Goal: Check status: Check status

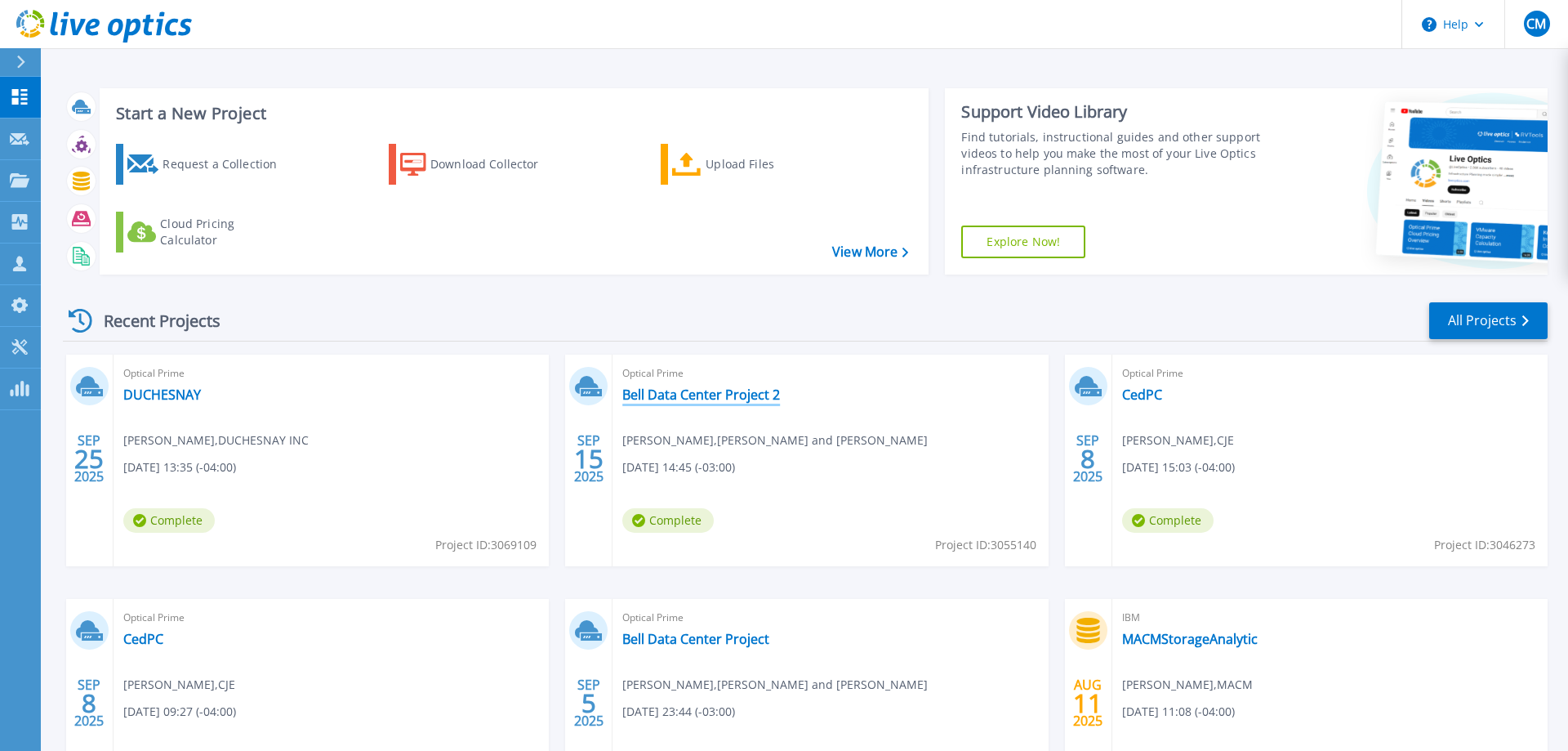
click at [645, 395] on link "Bell Data Center Project 2" at bounding box center [701, 395] width 158 height 17
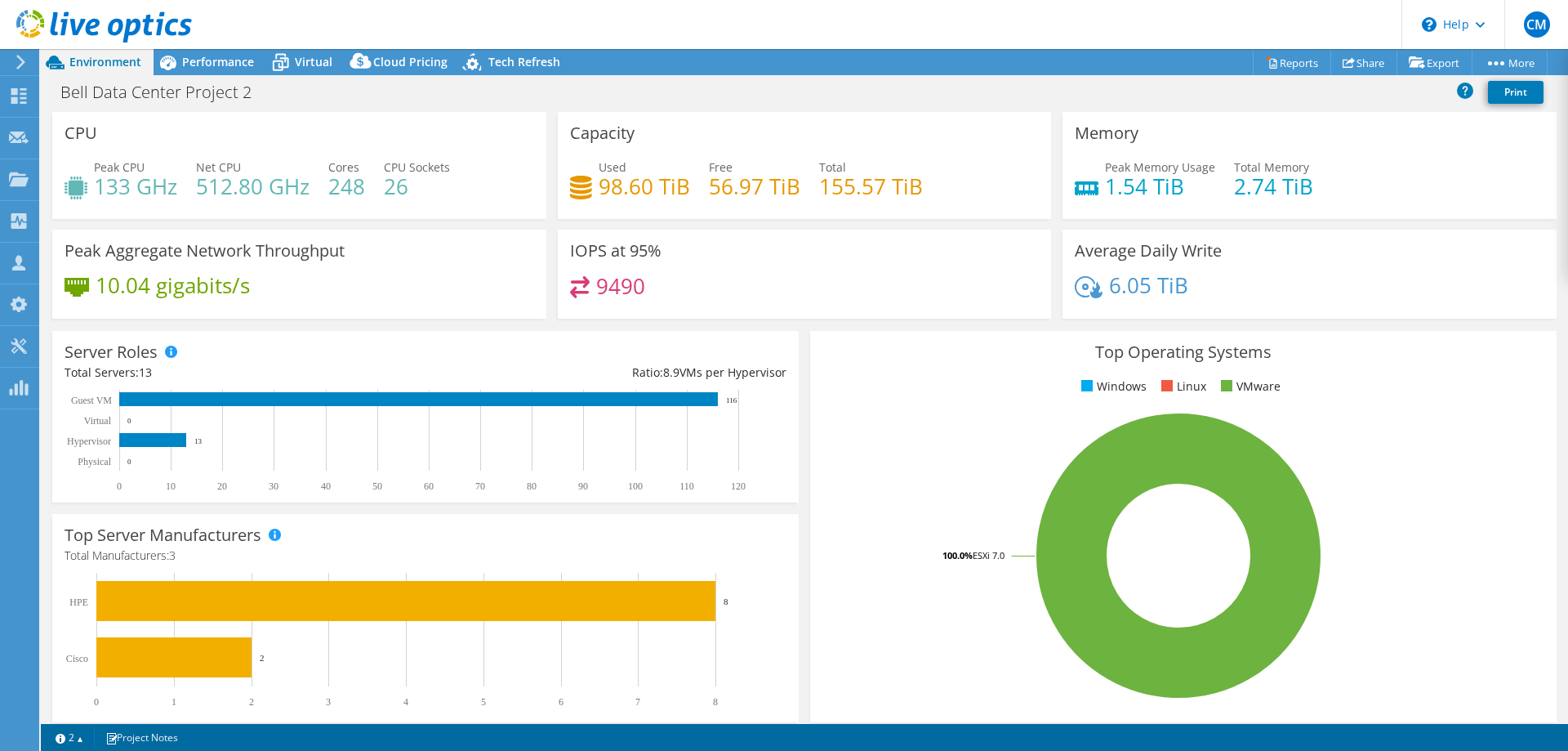
select select "USD"
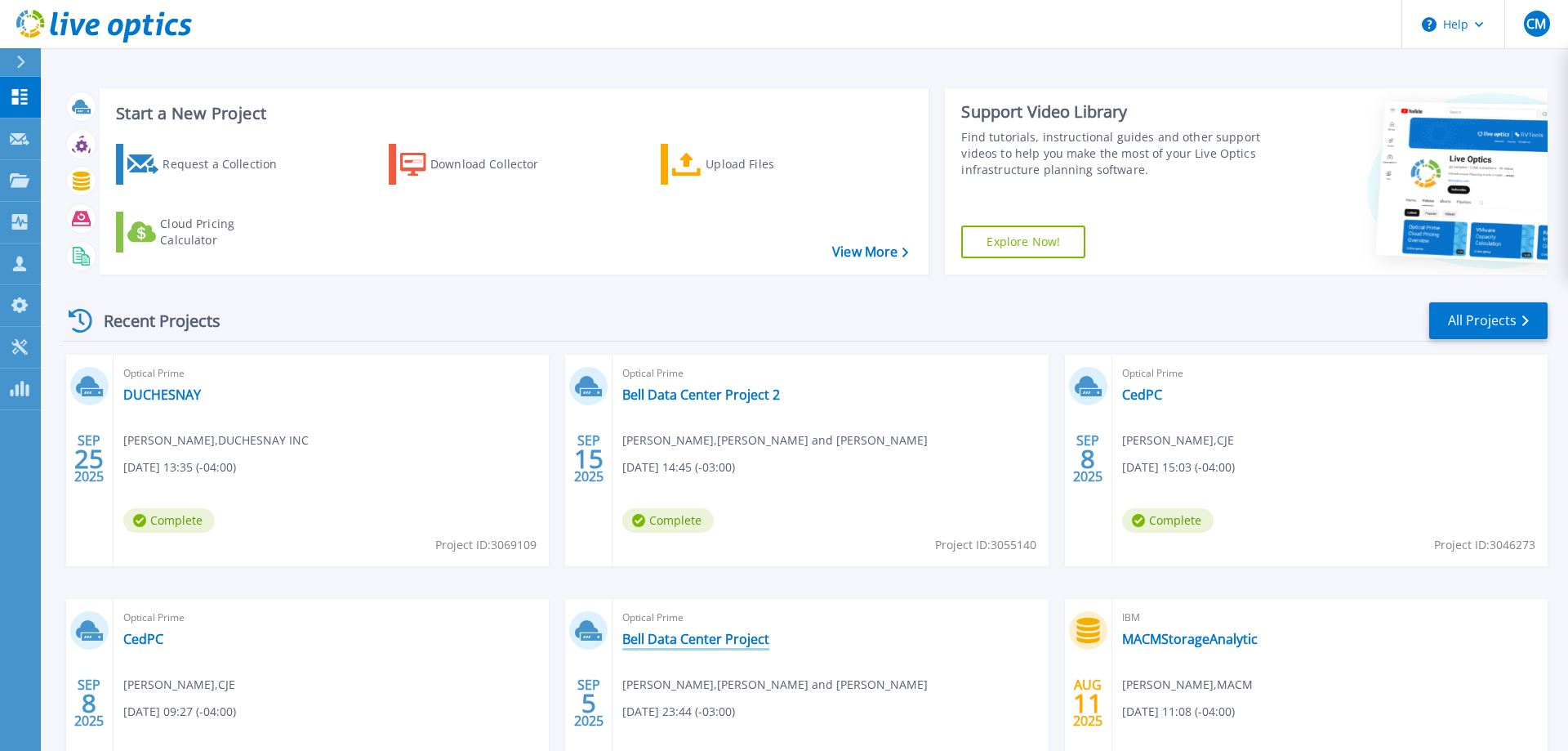
click at [732, 635] on link "Bell Data Center Project" at bounding box center [696, 639] width 147 height 17
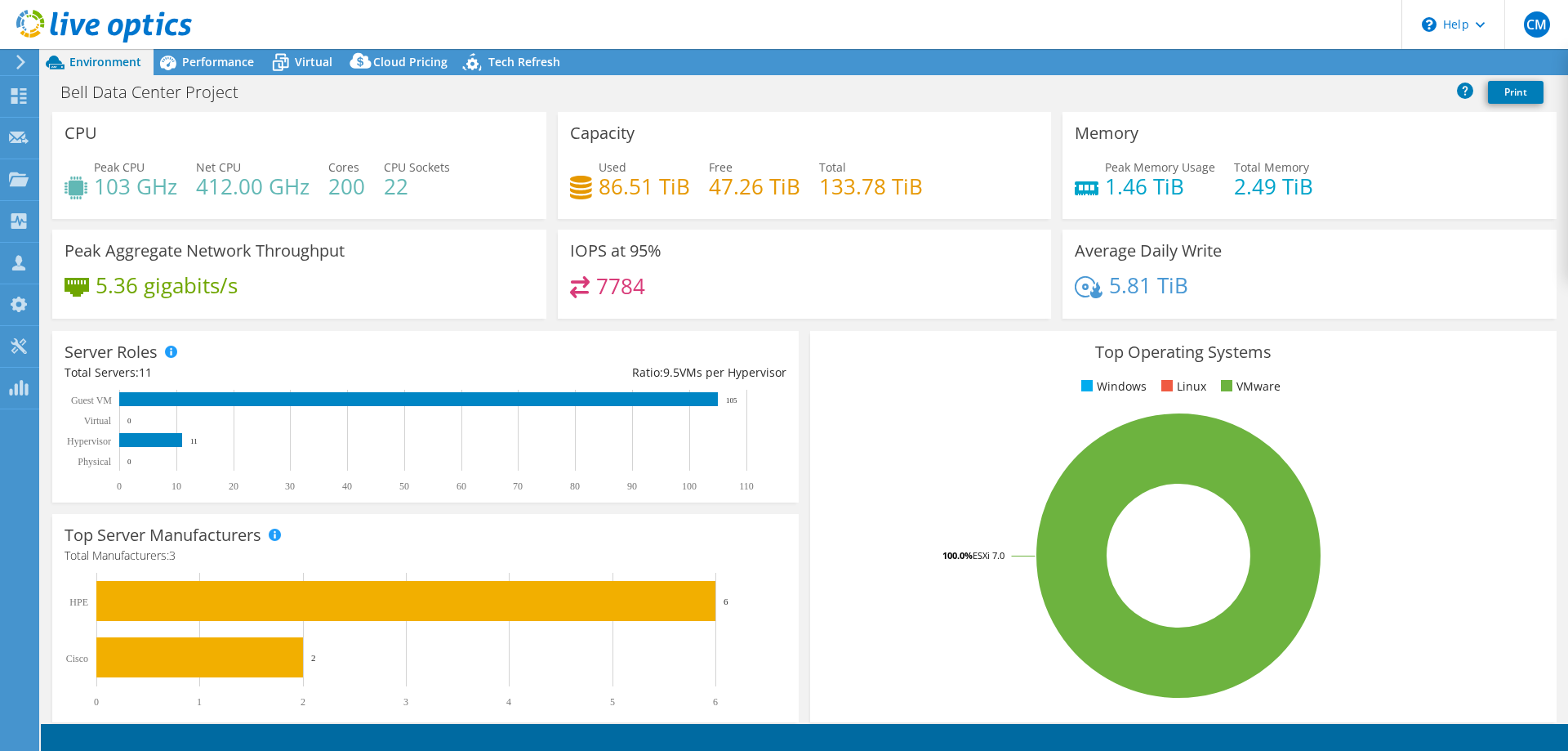
select select "[GEOGRAPHIC_DATA]"
select select "CAD"
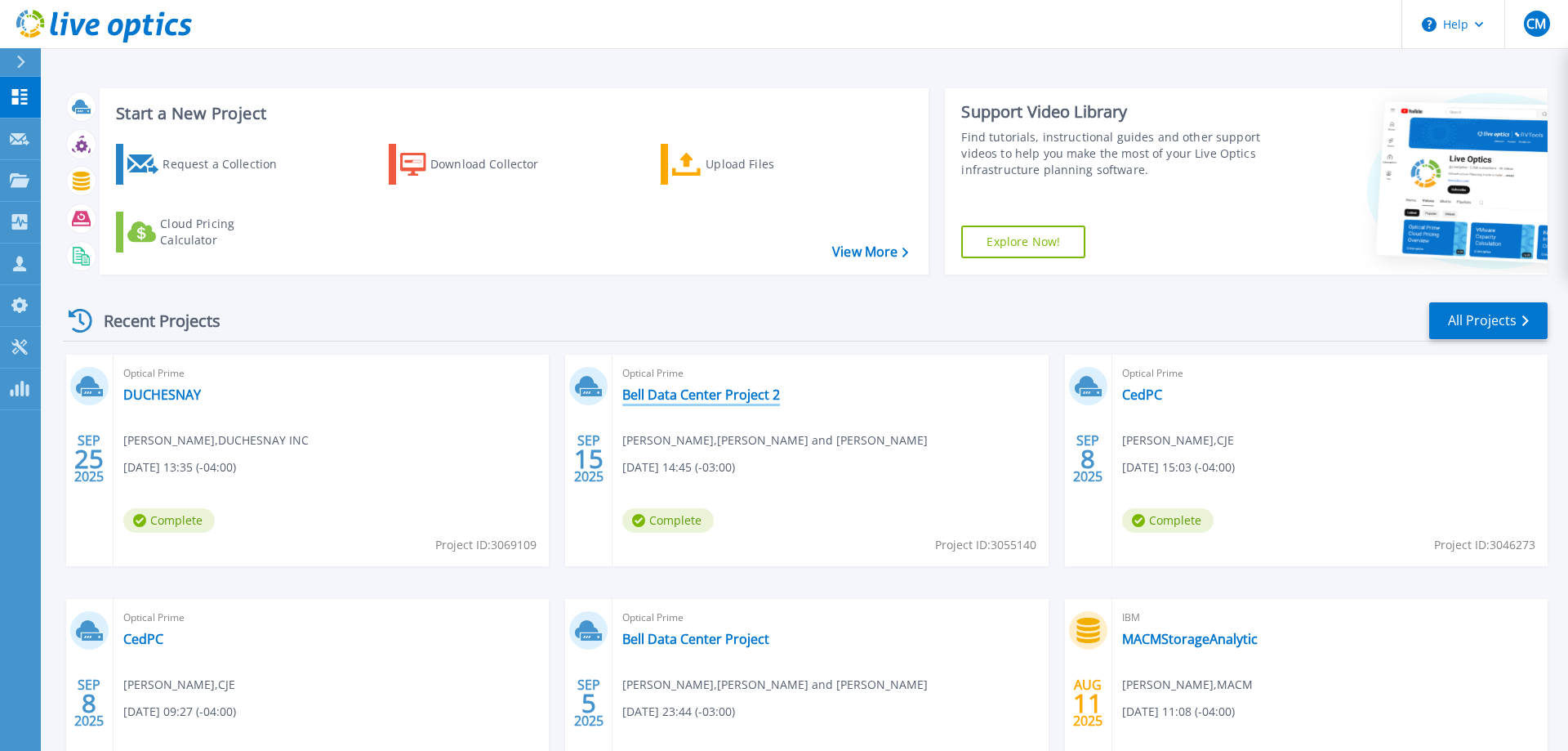
click at [731, 394] on link "Bell Data Center Project 2" at bounding box center [701, 395] width 158 height 17
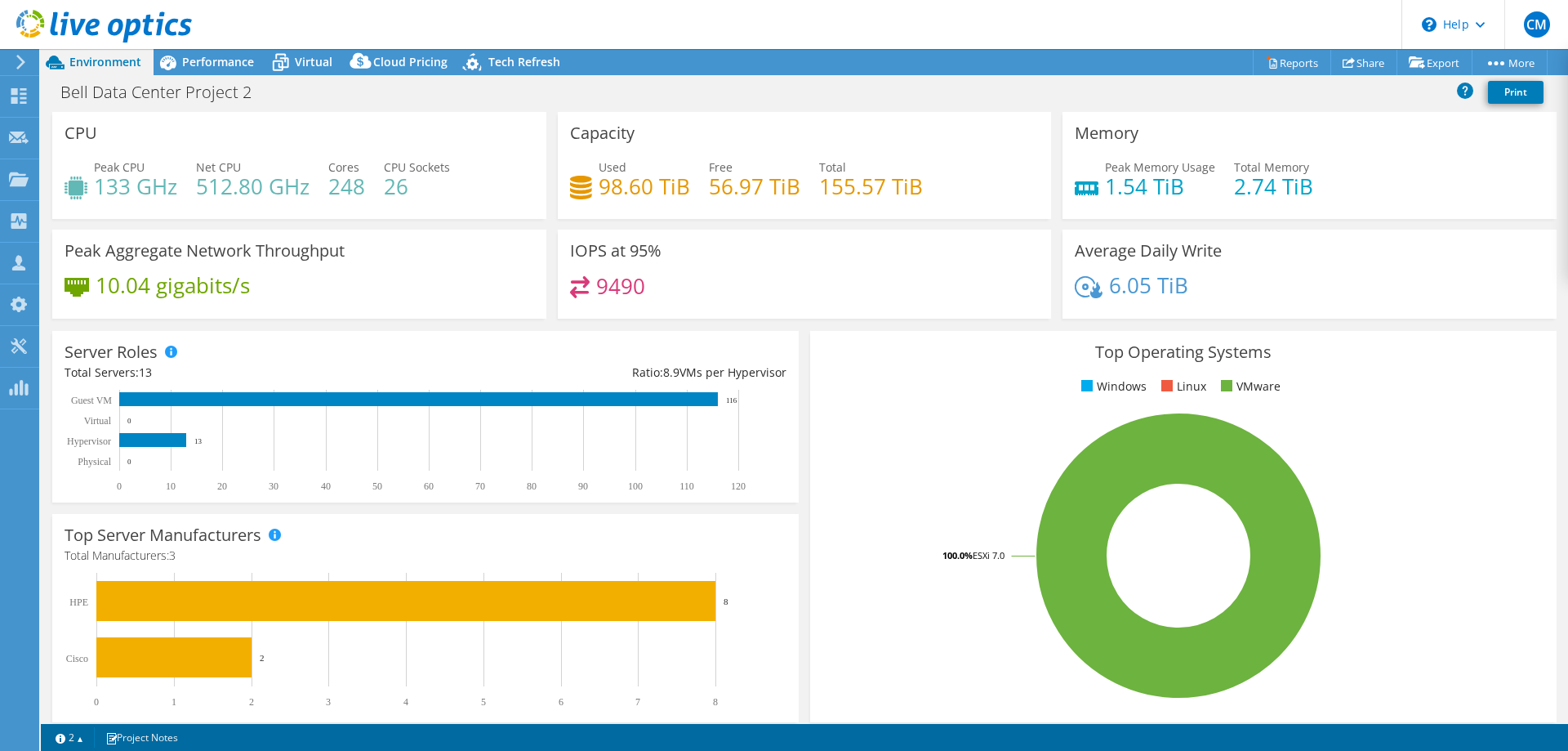
select select "USD"
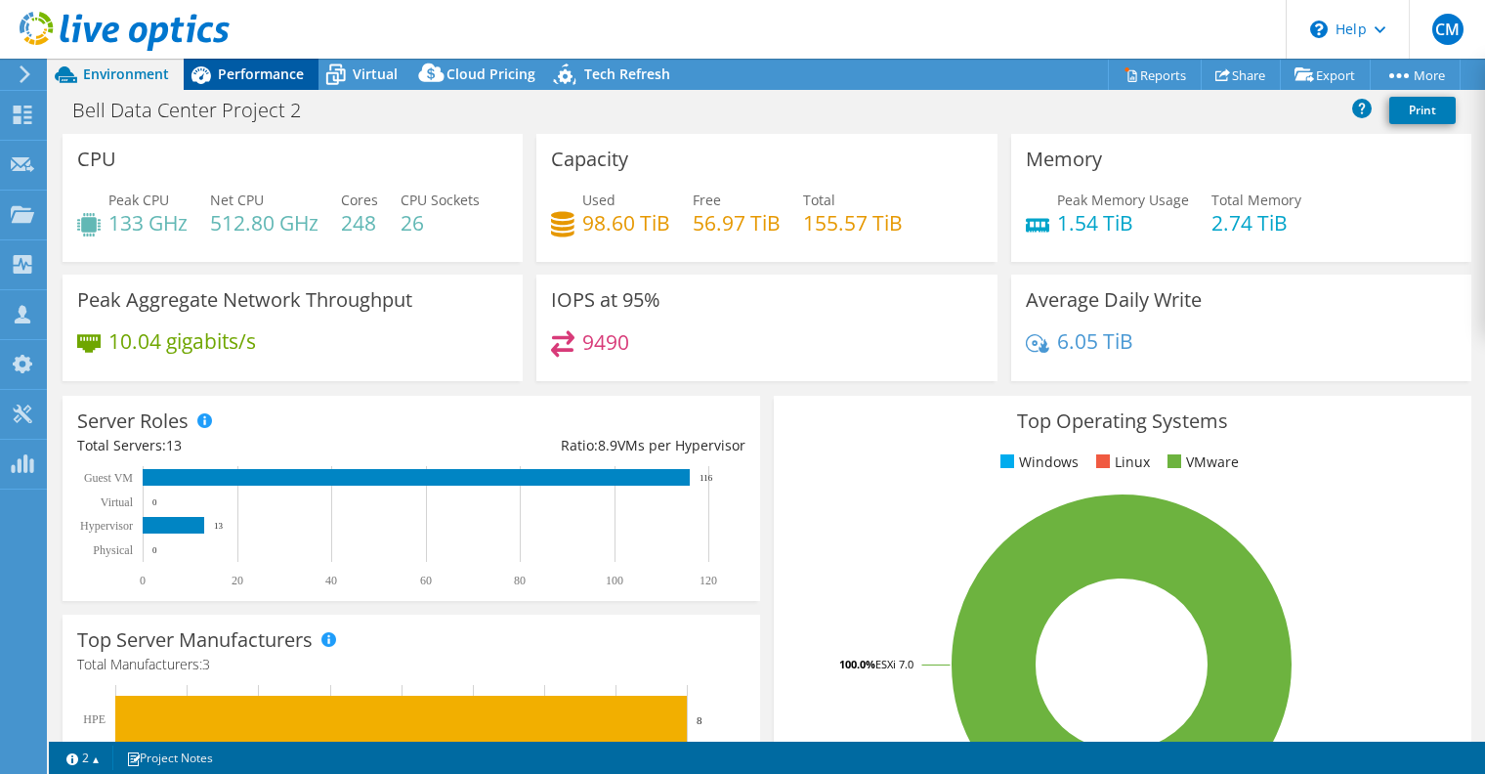
click at [279, 85] on div "Performance" at bounding box center [251, 74] width 135 height 31
